Goal: Find specific page/section: Find specific page/section

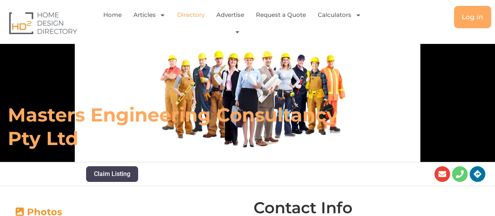
click at [205, 13] on link "Directory" at bounding box center [190, 15] width 27 height 18
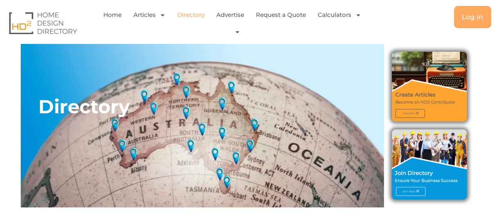
click at [205, 16] on link "Directory" at bounding box center [190, 15] width 27 height 18
